Goal: Find specific page/section: Find specific page/section

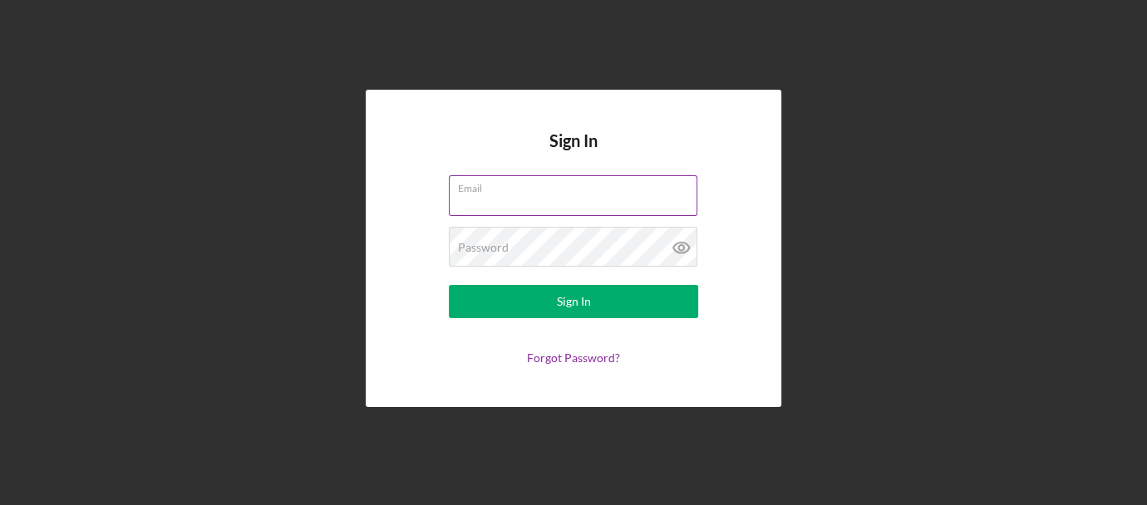
click at [491, 196] on input "Email" at bounding box center [573, 195] width 249 height 40
type input "[EMAIL_ADDRESS][DOMAIN_NAME]"
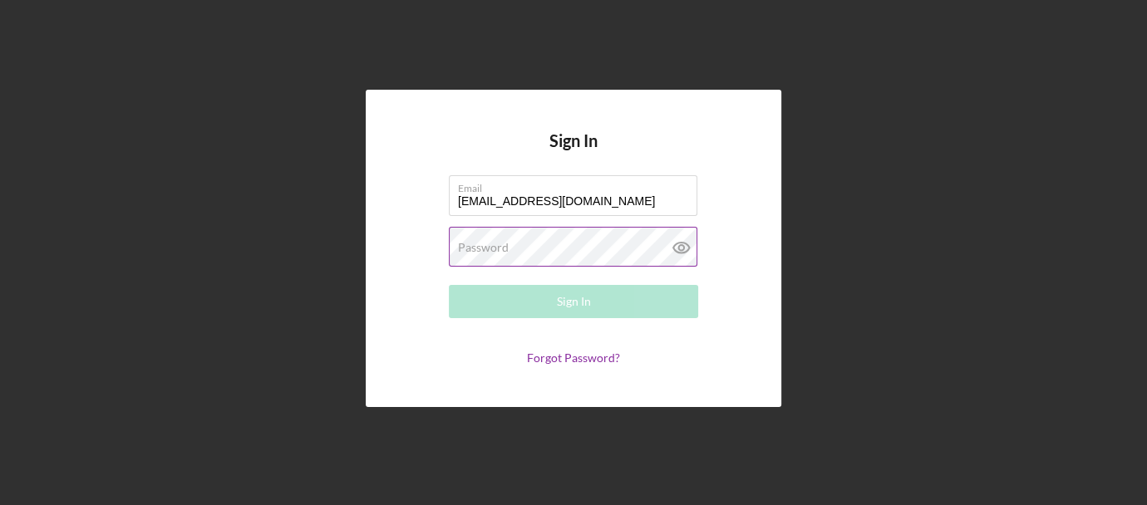
click at [485, 245] on label "Password" at bounding box center [483, 247] width 51 height 13
click at [561, 194] on input "[EMAIL_ADDRESS][DOMAIN_NAME]" at bounding box center [573, 195] width 249 height 40
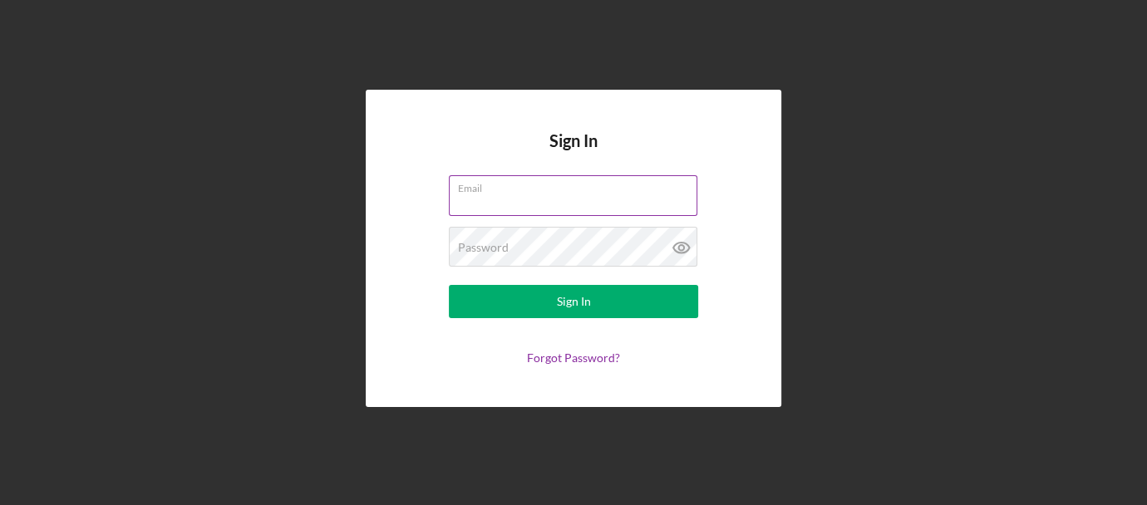
click at [489, 195] on input "Email" at bounding box center [573, 195] width 249 height 40
type input "[EMAIL_ADDRESS][DOMAIN_NAME]"
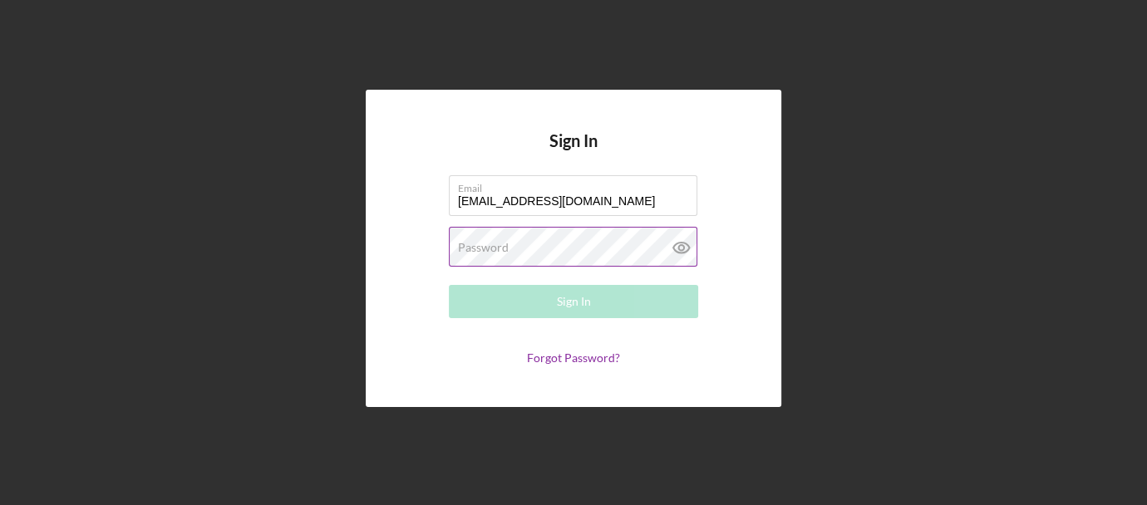
click at [494, 248] on label "Password" at bounding box center [483, 247] width 51 height 13
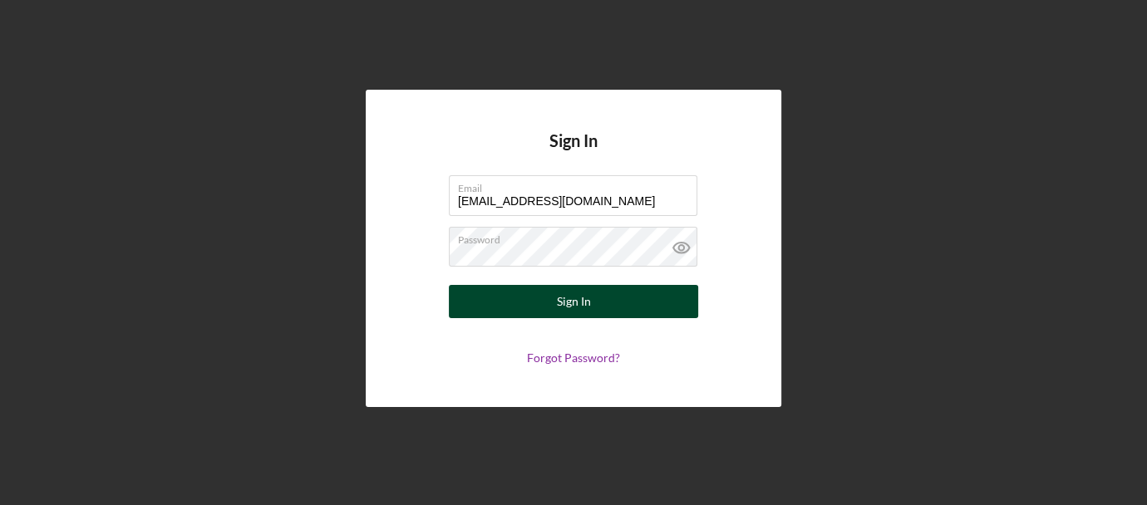
click at [562, 302] on div "Sign In" at bounding box center [574, 301] width 34 height 33
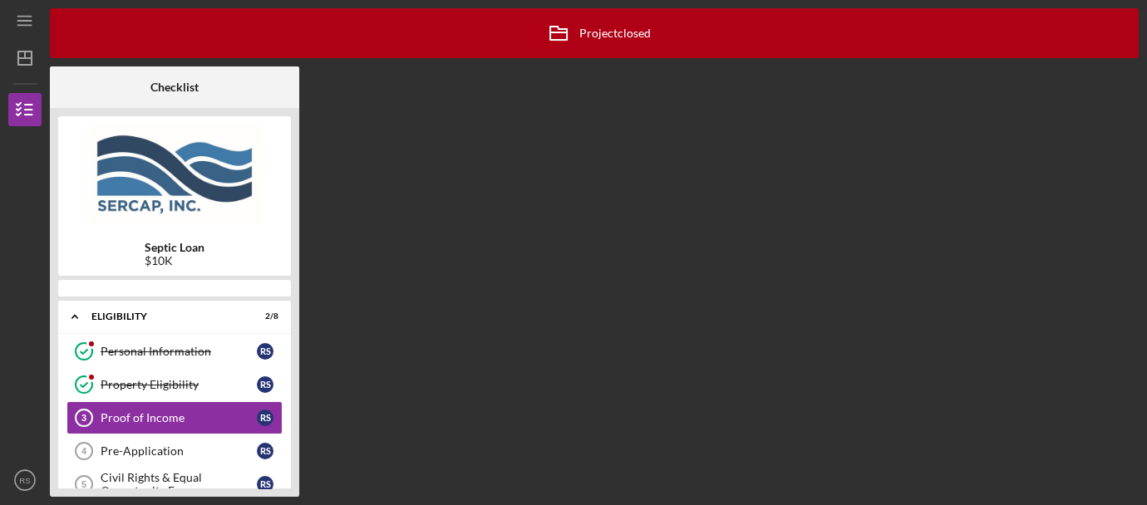
scroll to position [22, 0]
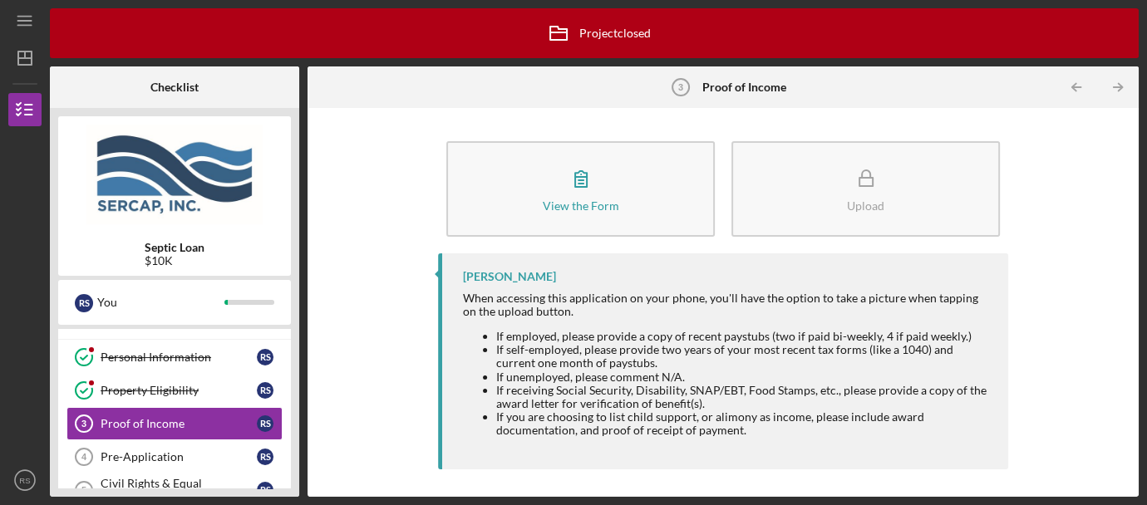
click at [341, 391] on div "View the Form Form Upload [PERSON_NAME] When accessing this application on your…" at bounding box center [723, 302] width 814 height 372
click at [373, 370] on div "View the Form Form Upload [PERSON_NAME] When accessing this application on your…" at bounding box center [723, 302] width 814 height 372
click at [385, 352] on div "View the Form Form Upload [PERSON_NAME] When accessing this application on your…" at bounding box center [723, 302] width 814 height 372
click at [1040, 275] on div "View the Form Form Upload [PERSON_NAME] When accessing this application on your…" at bounding box center [723, 302] width 814 height 372
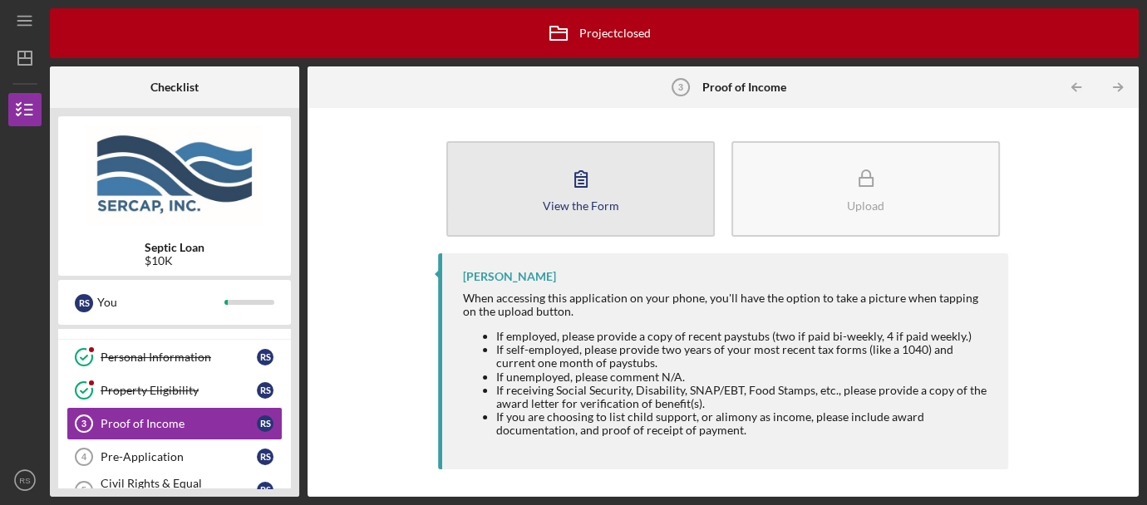
click at [579, 192] on icon "button" at bounding box center [581, 179] width 42 height 42
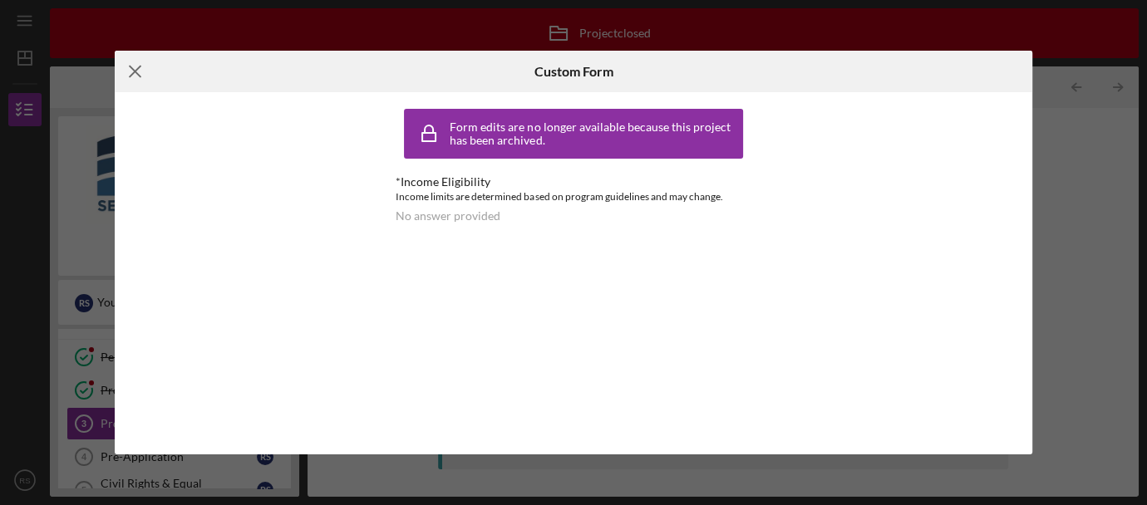
click at [136, 71] on icon "Icon/Menu Close" at bounding box center [136, 72] width 42 height 42
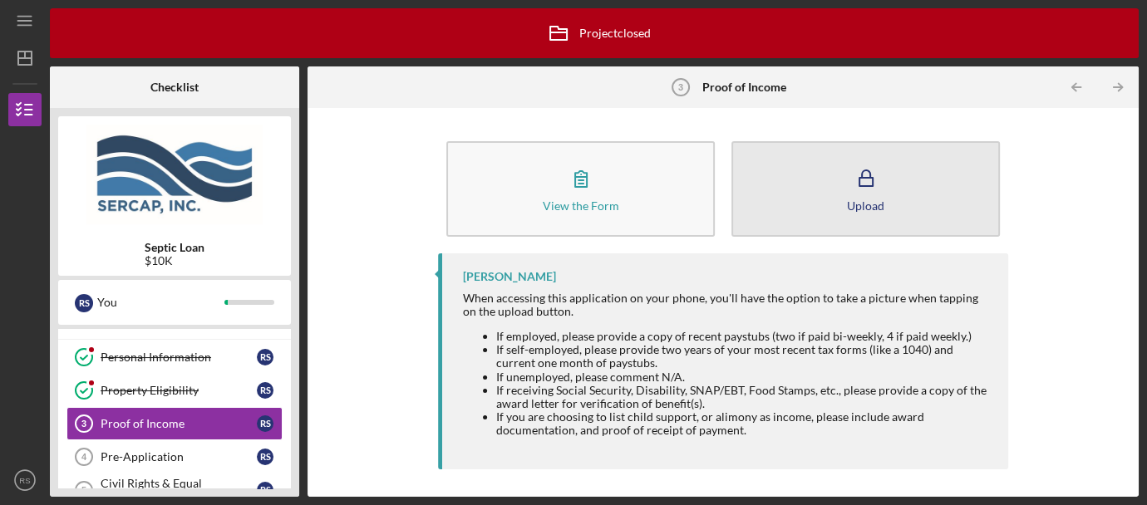
click at [864, 196] on icon "button" at bounding box center [866, 179] width 42 height 42
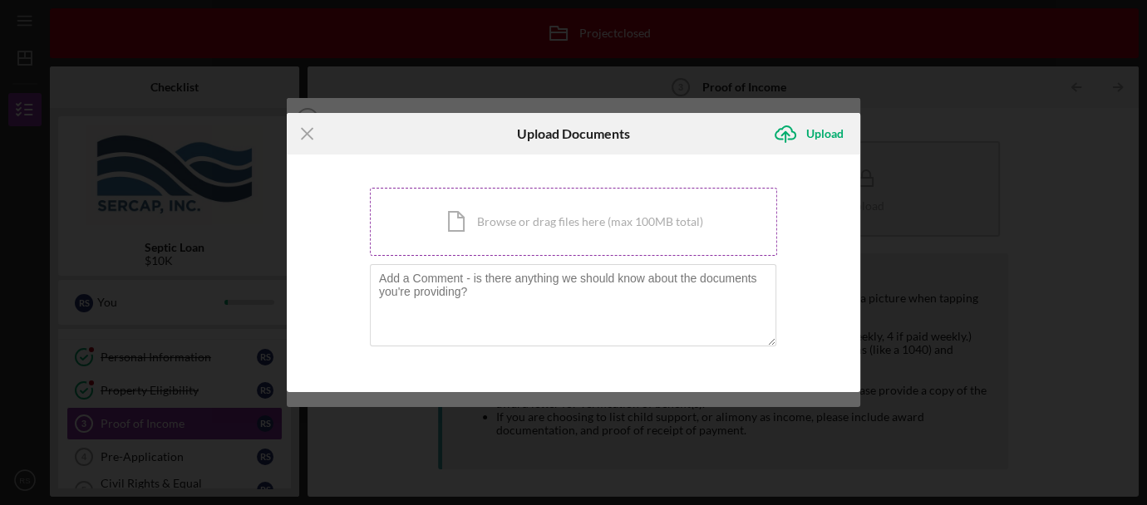
click at [463, 225] on div "Icon/Document Browse or drag files here (max 100MB total) Tap to choose files o…" at bounding box center [573, 222] width 407 height 68
click at [305, 138] on line at bounding box center [307, 134] width 11 height 11
click at [306, 135] on line at bounding box center [307, 134] width 11 height 11
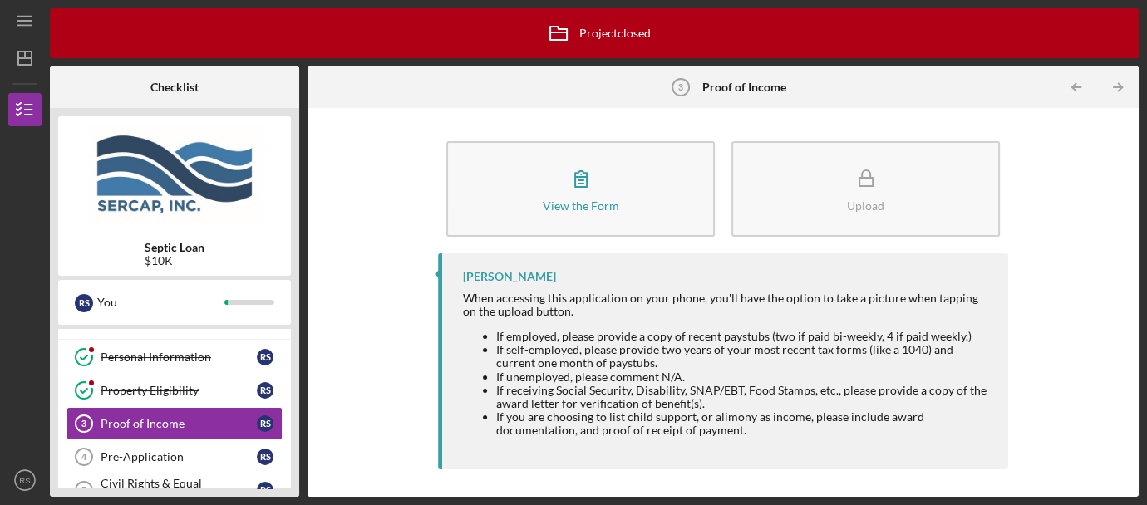
click at [346, 242] on div "View the Form Form Upload [PERSON_NAME] When accessing this application on your…" at bounding box center [723, 302] width 814 height 372
click at [1129, 324] on div "View the Form Form Upload [PERSON_NAME] When accessing this application on your…" at bounding box center [723, 302] width 831 height 389
click at [326, 441] on div "View the Form Form Upload [PERSON_NAME] When accessing this application on your…" at bounding box center [723, 302] width 814 height 372
click at [145, 457] on div "Pre-Application" at bounding box center [179, 456] width 156 height 13
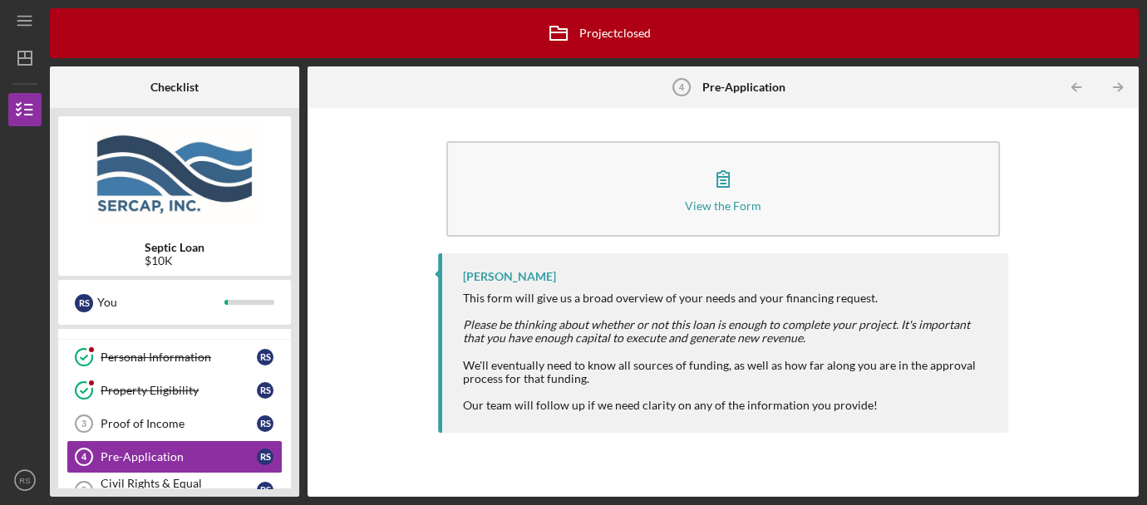
click at [1085, 277] on div "View the Form Form [PERSON_NAME] This form will give us a broad overview of you…" at bounding box center [723, 302] width 814 height 372
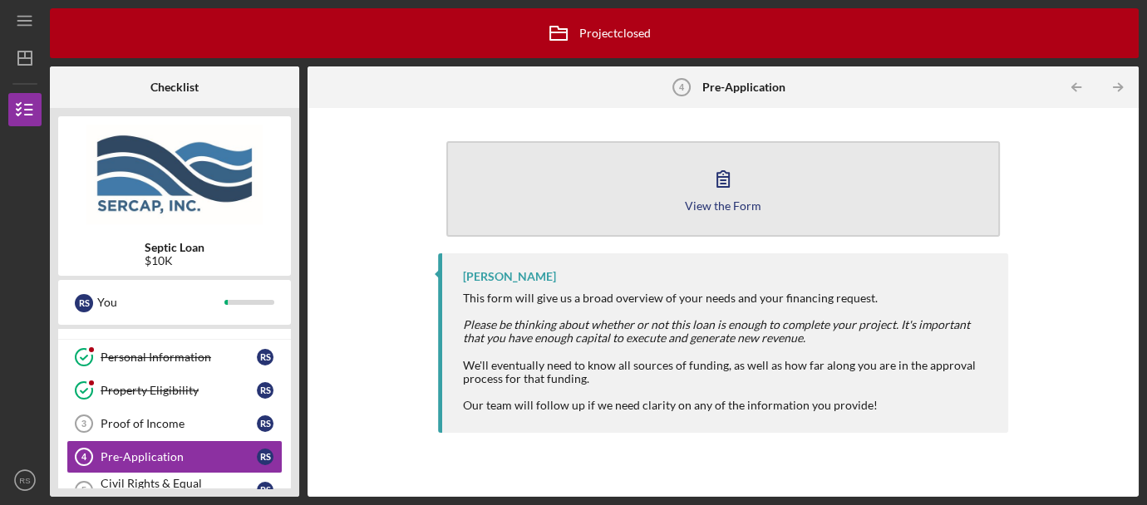
click at [713, 208] on div "View the Form" at bounding box center [723, 205] width 76 height 12
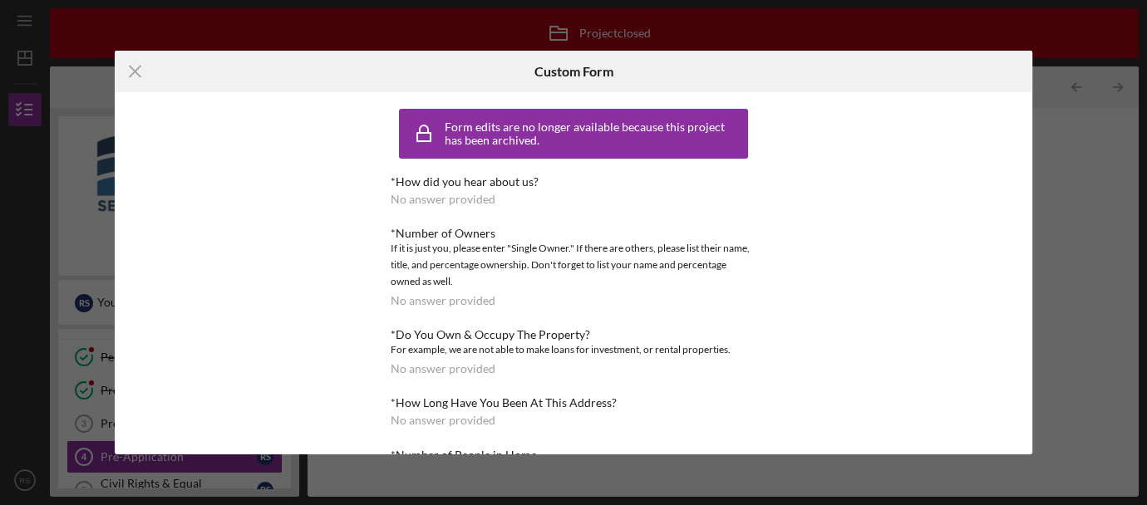
click at [327, 402] on div "Form edits are no longer available because this project has been archived. *How…" at bounding box center [574, 273] width 918 height 362
click at [137, 69] on line at bounding box center [135, 71] width 11 height 11
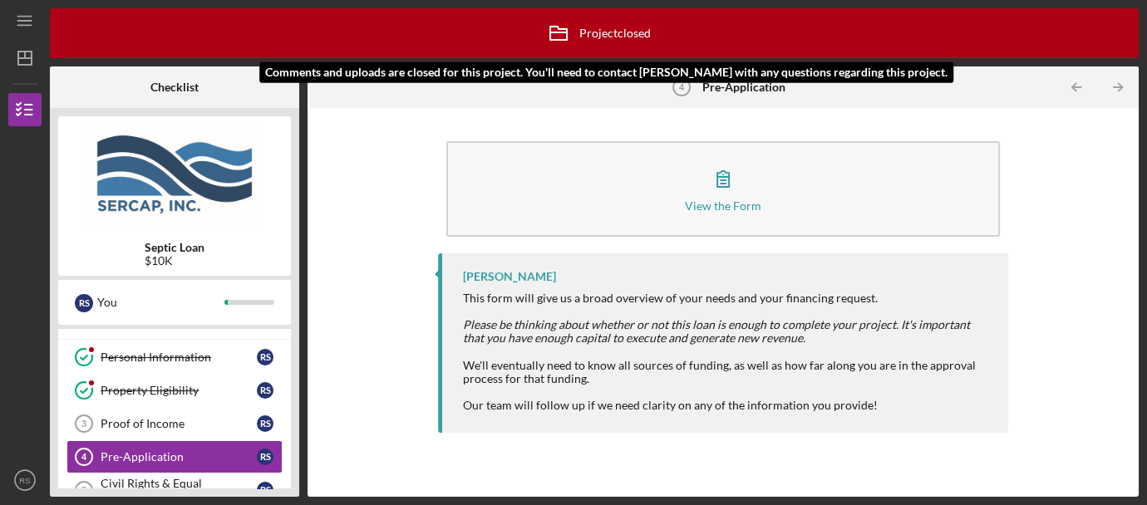
click at [575, 27] on icon "Icon/Archived" at bounding box center [559, 33] width 42 height 42
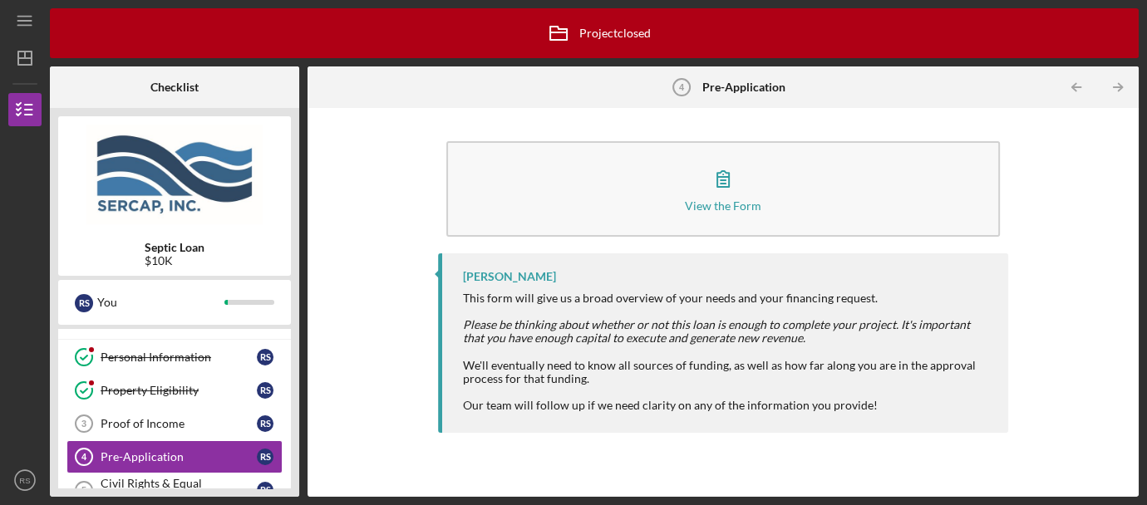
click at [383, 281] on div "View the Form Form [PERSON_NAME] This form will give us a broad overview of you…" at bounding box center [723, 302] width 814 height 372
click at [146, 484] on div "Civil Rights & Equal Opportunity Forms" at bounding box center [179, 490] width 156 height 27
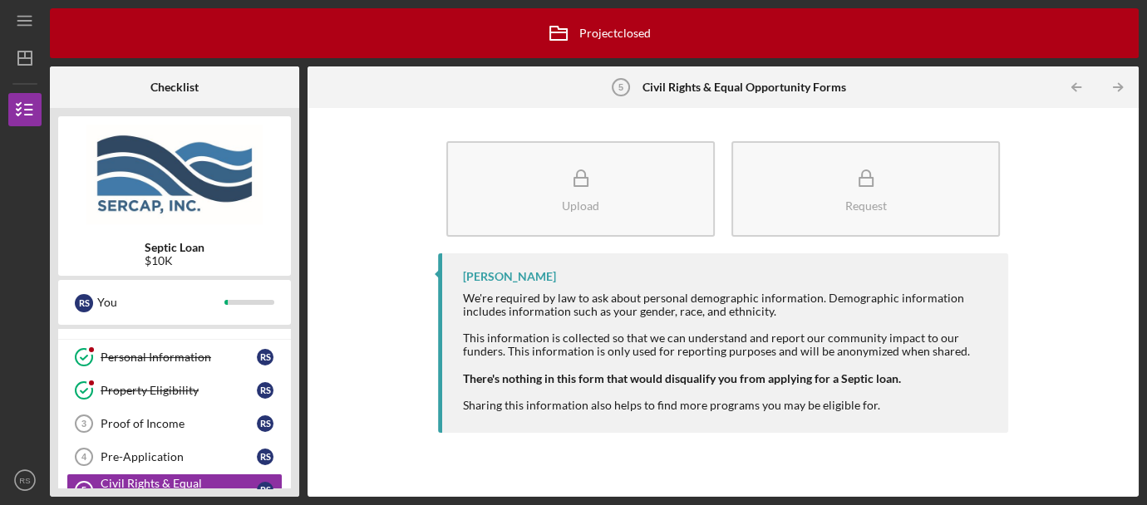
click at [1063, 200] on div "Upload Request [PERSON_NAME] We're required by law to ask about personal demogr…" at bounding box center [723, 302] width 814 height 372
click at [1120, 90] on icon "Icon/Table Pagination Arrow" at bounding box center [1117, 87] width 37 height 37
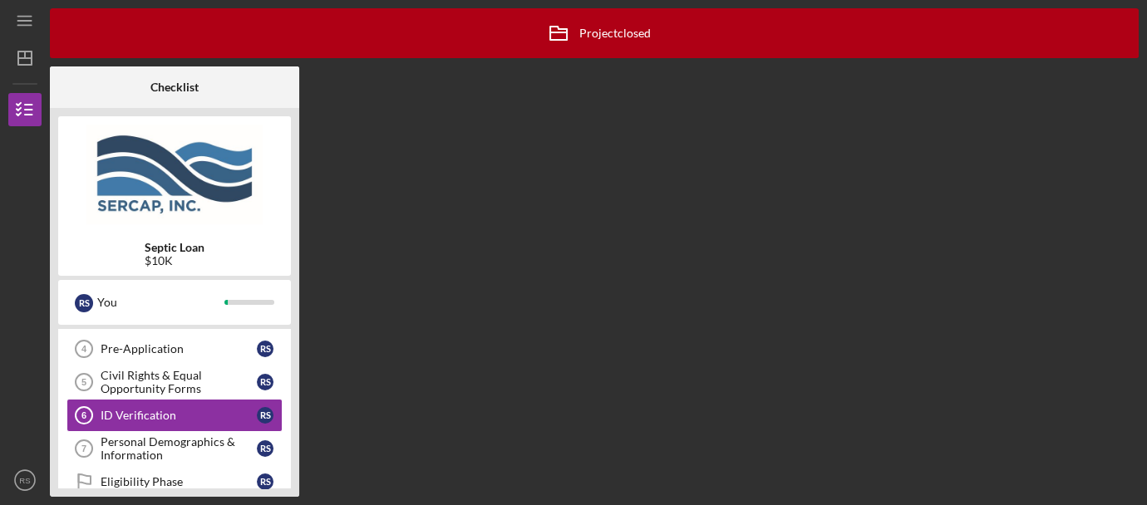
scroll to position [135, 0]
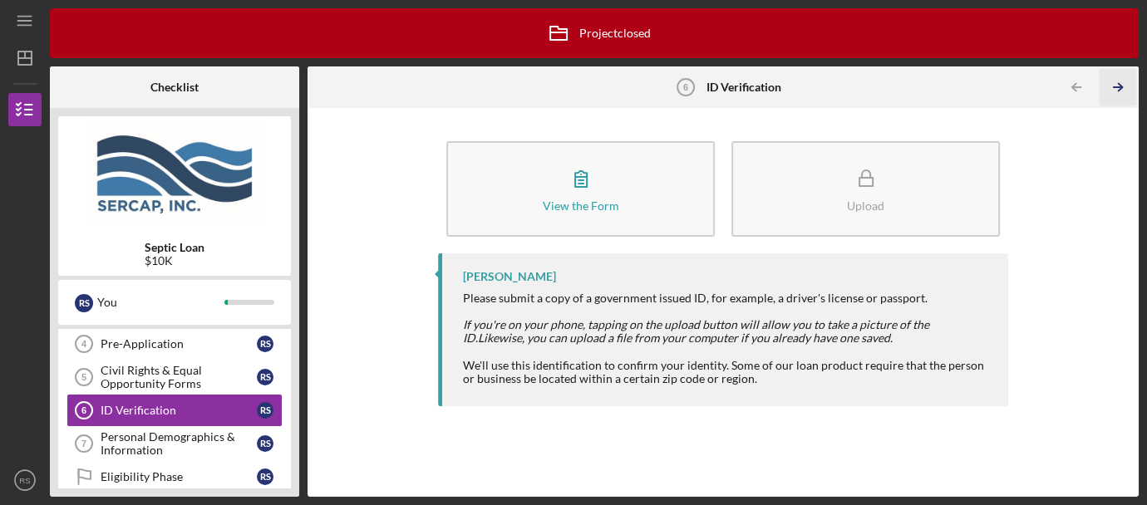
click at [1120, 92] on icon "Icon/Table Pagination Arrow" at bounding box center [1117, 87] width 37 height 37
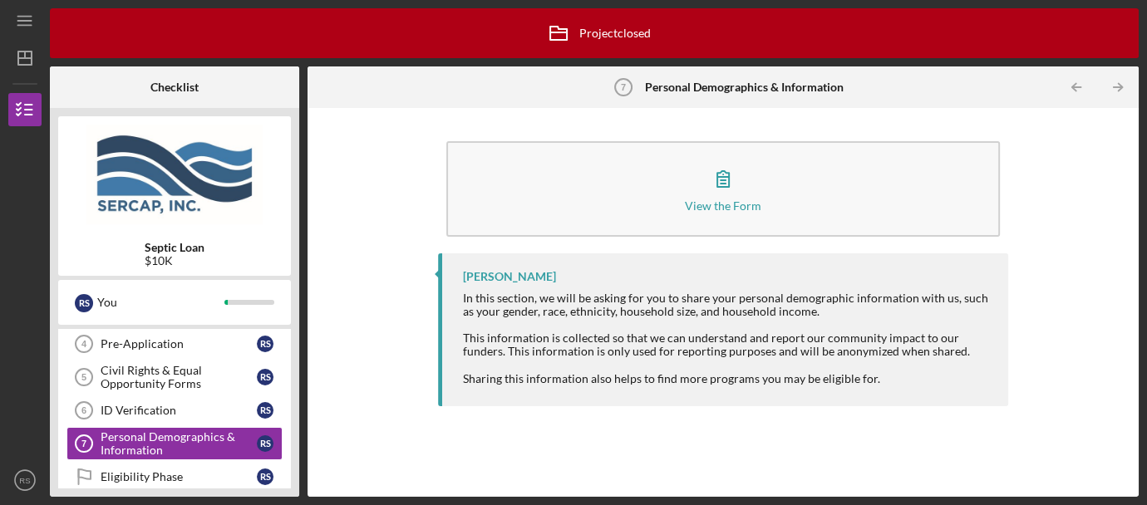
click at [1120, 92] on icon "Icon/Table Pagination Arrow" at bounding box center [1117, 87] width 37 height 37
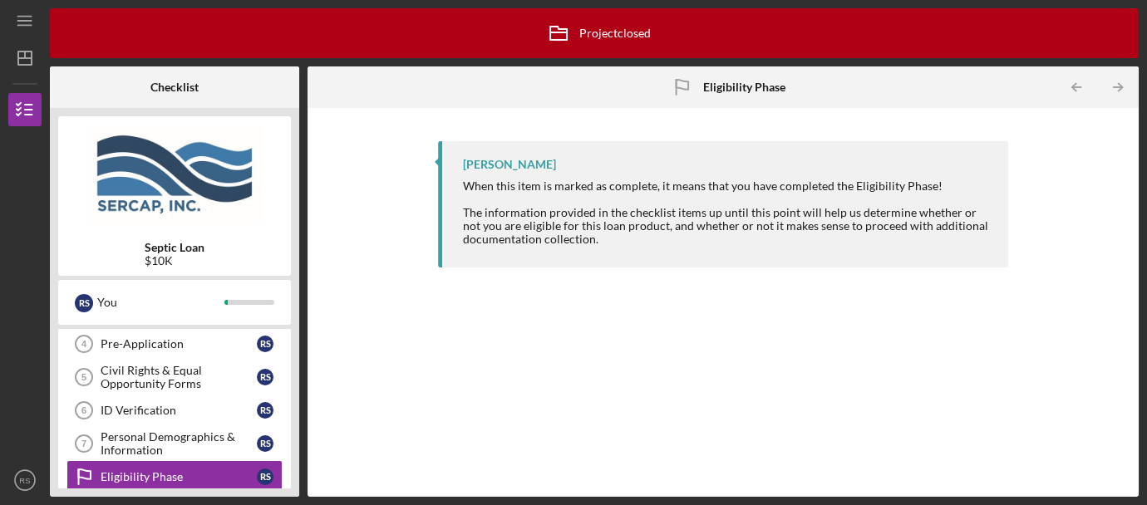
click at [1120, 92] on icon "Icon/Table Pagination Arrow" at bounding box center [1117, 87] width 37 height 37
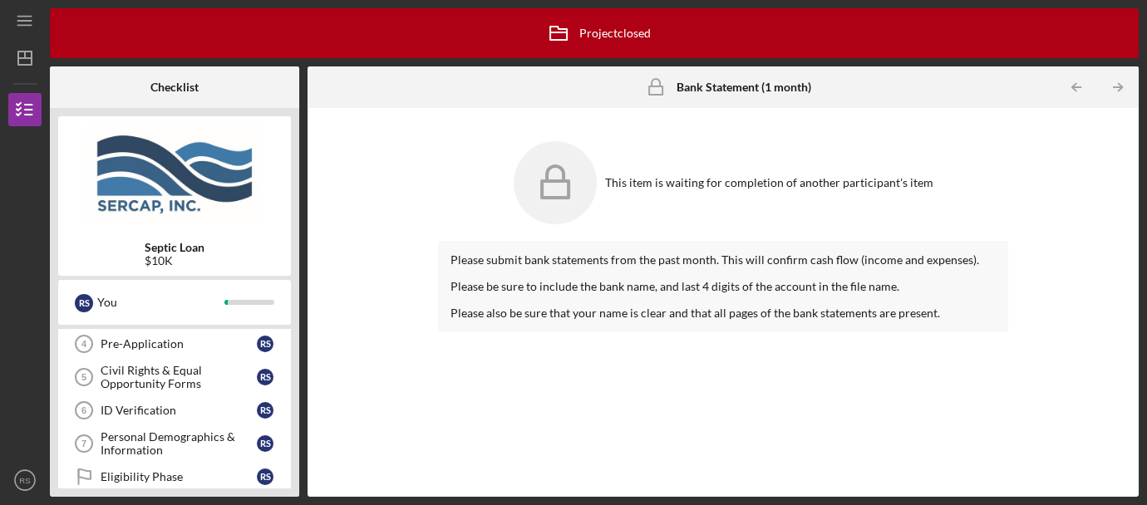
scroll to position [142, 0]
